Goal: Transaction & Acquisition: Purchase product/service

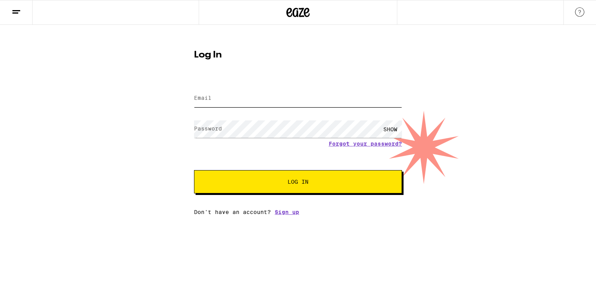
click at [248, 102] on input "Email" at bounding box center [298, 98] width 208 height 17
type input "F"
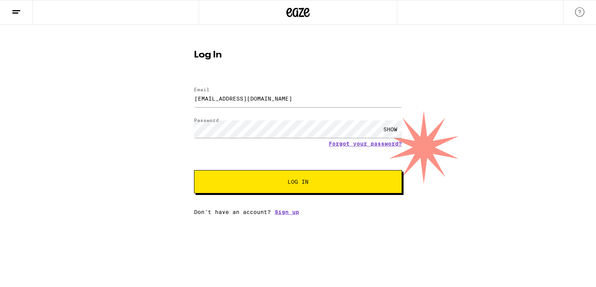
click at [298, 188] on button "Log In" at bounding box center [298, 181] width 208 height 23
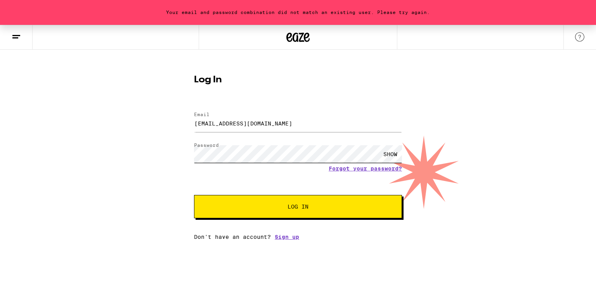
click at [210, 173] on form "Email Email wbensonjr@gmail.com Password Password SHOW Forgot your password? Lo…" at bounding box center [298, 161] width 208 height 114
click at [287, 120] on input "wbensonjr@gmail.com" at bounding box center [298, 123] width 208 height 17
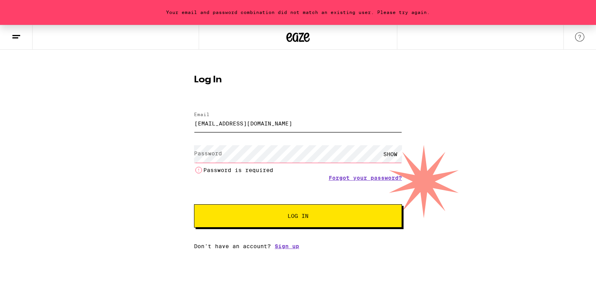
type input "wbensonjr@gmai.com"
click at [212, 173] on li "Password is required" at bounding box center [298, 169] width 208 height 9
click at [221, 143] on form "Email Email wbensonjr@gmai.com Password Password SHOW Password is required Forg…" at bounding box center [298, 165] width 208 height 123
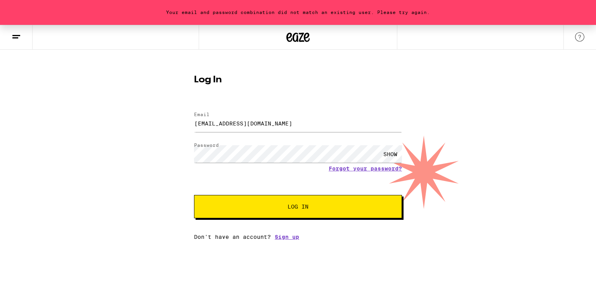
click at [298, 212] on button "Log In" at bounding box center [298, 206] width 208 height 23
click at [167, 160] on div "Your email and password combination did not match an existing user. Please try …" at bounding box center [298, 132] width 596 height 215
click at [302, 208] on span "Log In" at bounding box center [298, 206] width 21 height 5
click at [382, 172] on link "Forgot your password?" at bounding box center [365, 168] width 73 height 6
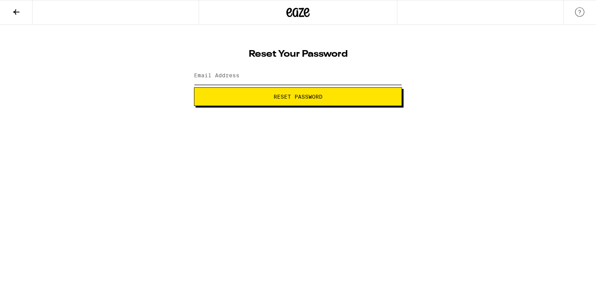
click at [249, 78] on input "Email Address" at bounding box center [298, 75] width 208 height 17
type input "wbensonjr@gmail.com"
click at [306, 98] on span "Reset Password" at bounding box center [298, 96] width 49 height 5
click at [306, 98] on span "Submit" at bounding box center [298, 96] width 21 height 5
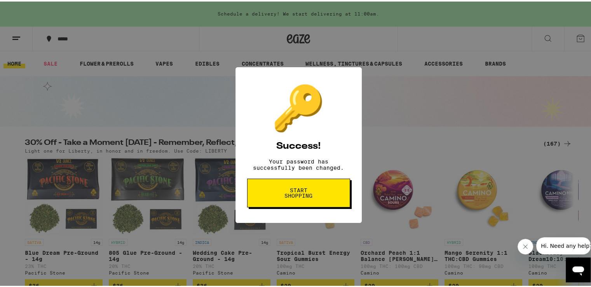
click at [405, 31] on div "🔑 Success! Your password has successfully been changed. Start shopping" at bounding box center [298, 143] width 596 height 287
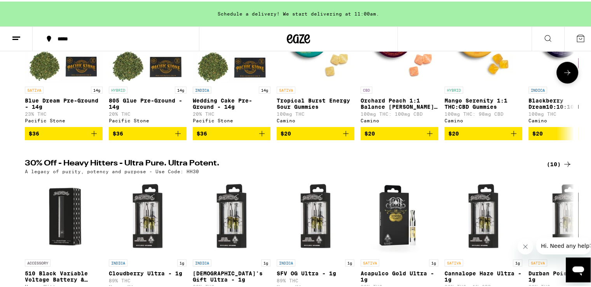
scroll to position [259, 0]
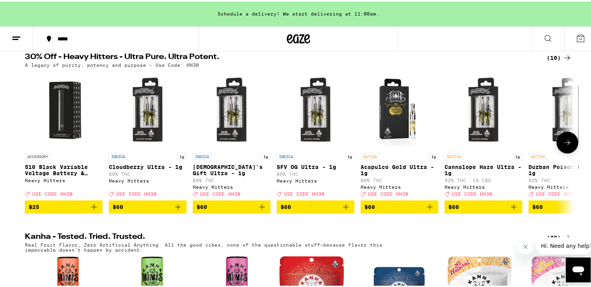
click at [236, 137] on img "Open page for God's Gift Ultra - 1g from Heavy Hitters" at bounding box center [232, 109] width 78 height 78
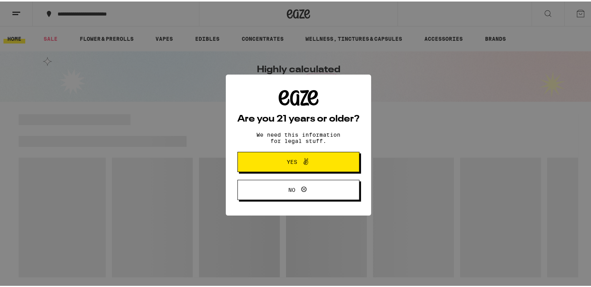
click at [307, 162] on span "Yes" at bounding box center [298, 160] width 59 height 10
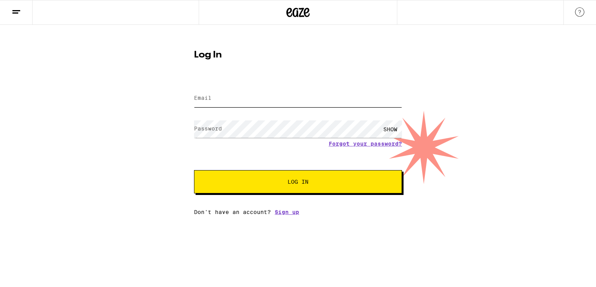
click at [260, 99] on input "Email" at bounding box center [298, 98] width 208 height 17
click at [297, 18] on icon at bounding box center [298, 12] width 23 height 14
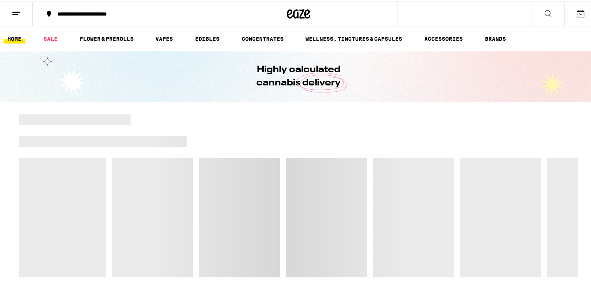
click at [23, 13] on button at bounding box center [16, 12] width 33 height 24
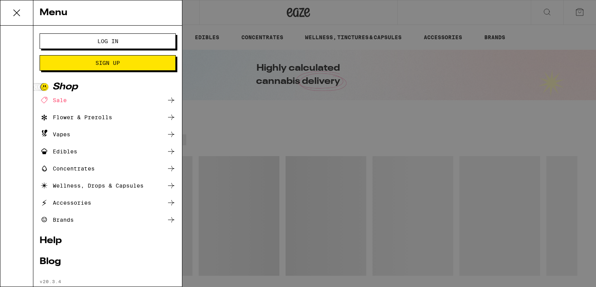
click at [212, 106] on div "Menu Log In Sign Up Shop Sale Flower & Prerolls Vapes Edibles Concentrates Well…" at bounding box center [298, 143] width 596 height 287
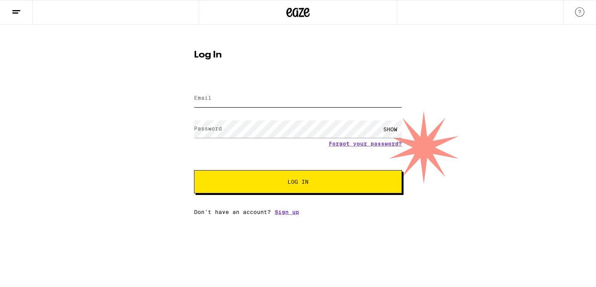
click at [243, 95] on input "Email" at bounding box center [298, 98] width 208 height 17
type input "wbensonjr@gmail.com"
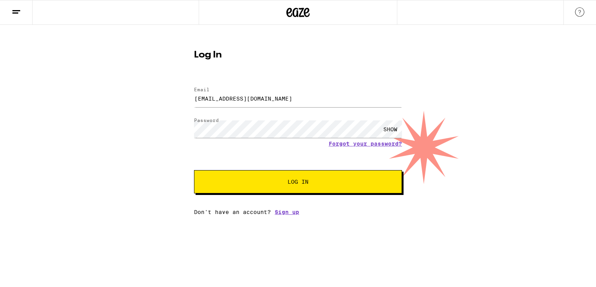
click at [302, 181] on span "Log In" at bounding box center [298, 181] width 21 height 5
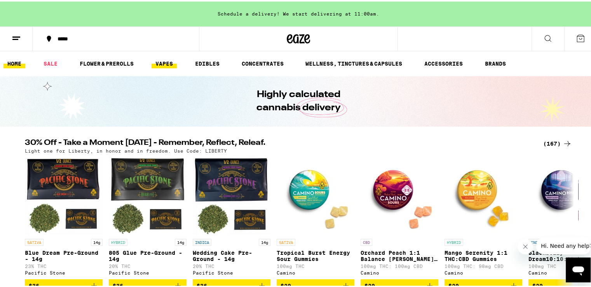
click at [162, 62] on link "VAPES" at bounding box center [163, 61] width 25 height 9
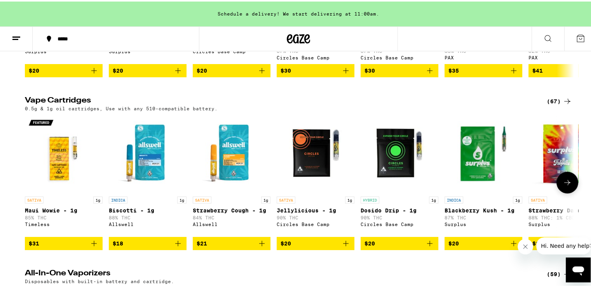
scroll to position [277, 0]
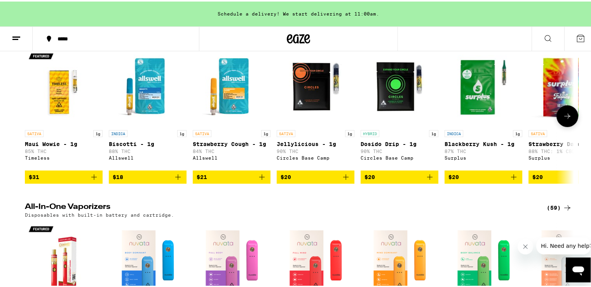
click at [568, 119] on icon at bounding box center [566, 114] width 9 height 9
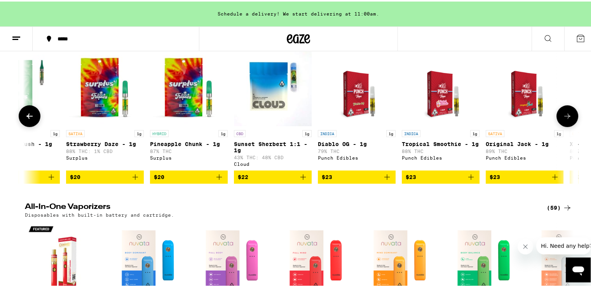
click at [568, 119] on icon at bounding box center [566, 114] width 9 height 9
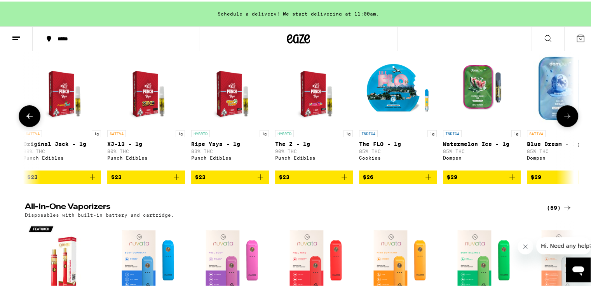
click at [568, 119] on icon at bounding box center [566, 114] width 9 height 9
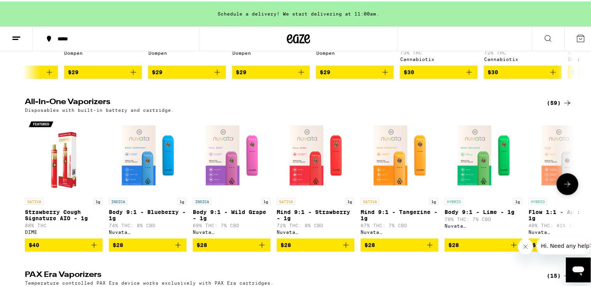
scroll to position [471, 0]
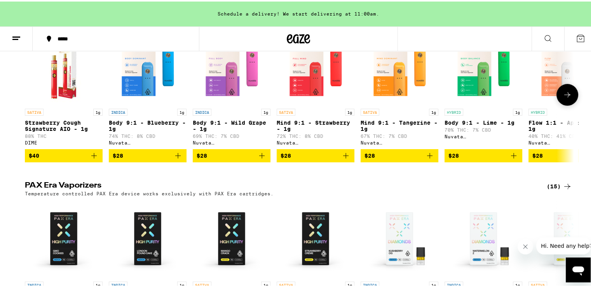
click at [568, 98] on icon at bounding box center [566, 93] width 9 height 9
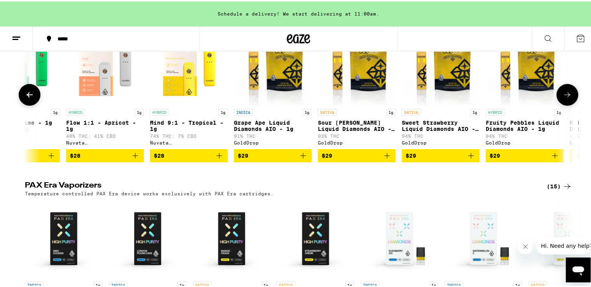
click at [568, 98] on icon at bounding box center [566, 93] width 9 height 9
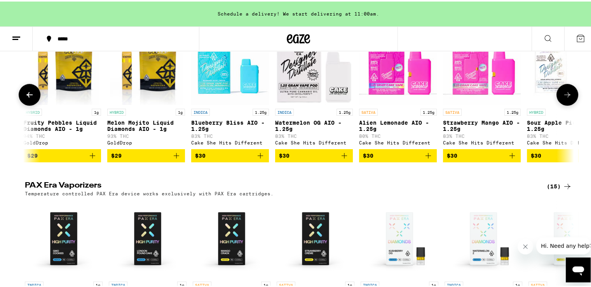
click at [568, 98] on icon at bounding box center [566, 93] width 9 height 9
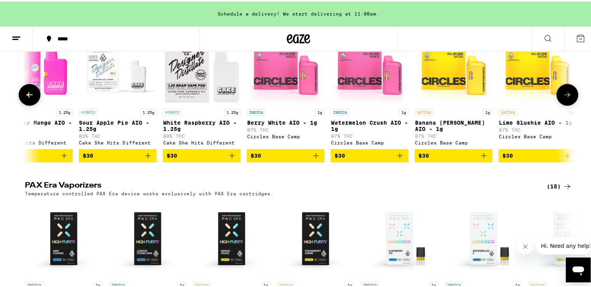
scroll to position [0, 1386]
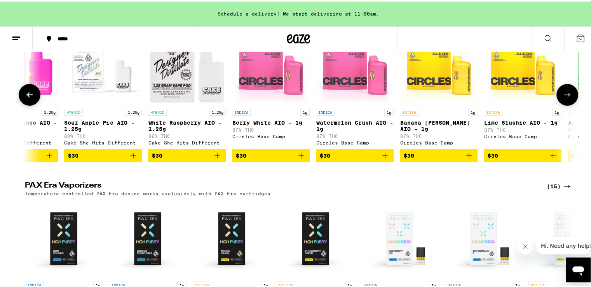
click at [568, 98] on icon at bounding box center [566, 93] width 9 height 9
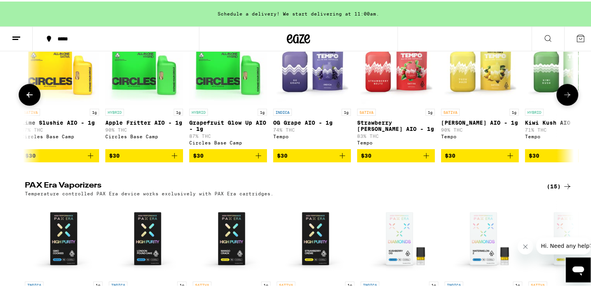
click at [566, 96] on icon at bounding box center [567, 92] width 6 height 5
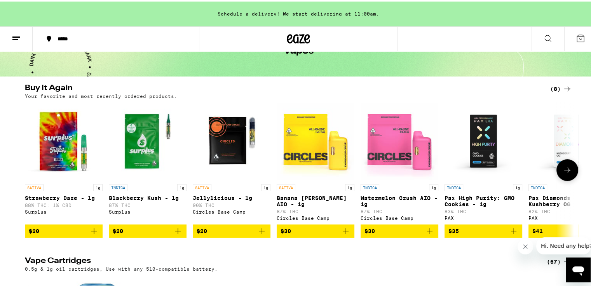
scroll to position [64, 0]
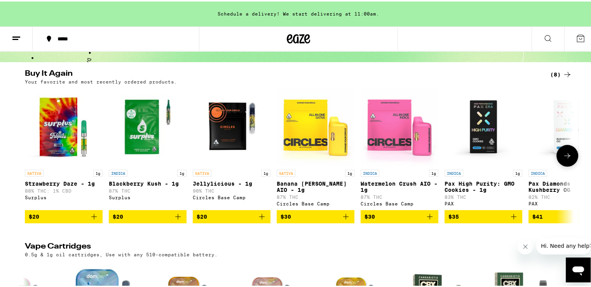
click at [149, 142] on img "Open page for Blackberry Kush - 1g from Surplus" at bounding box center [148, 126] width 78 height 78
